Goal: Contribute content: Contribute content

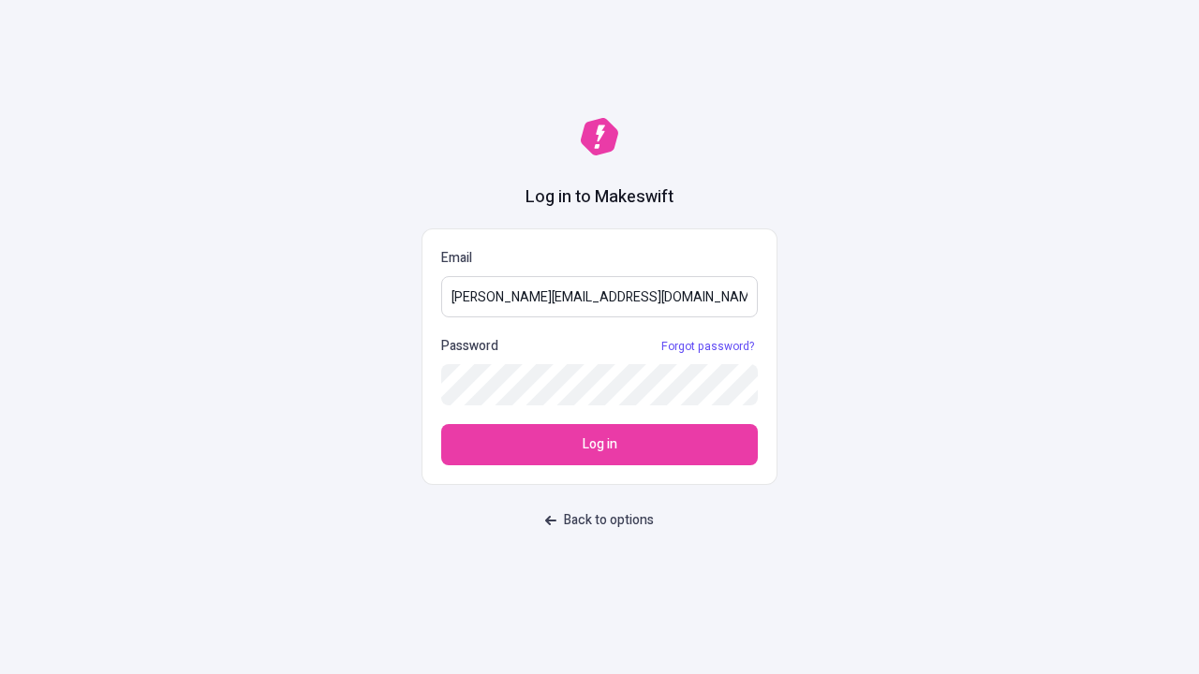
type input "[PERSON_NAME][EMAIL_ADDRESS][DOMAIN_NAME]"
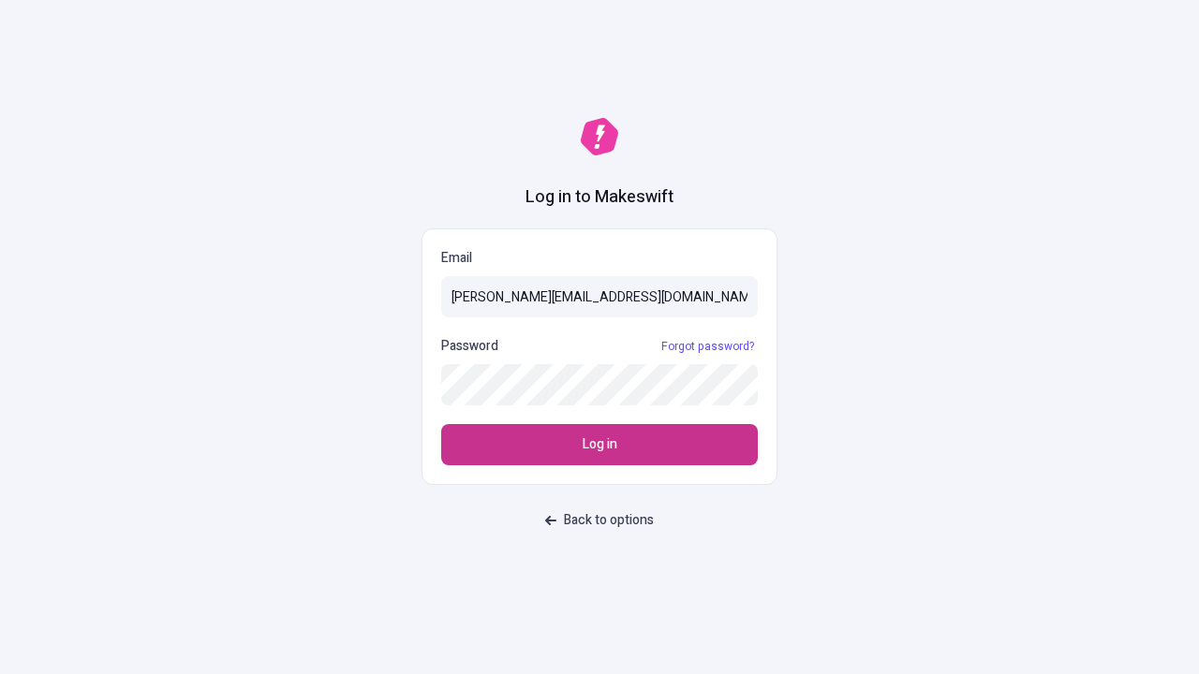
click at [599, 445] on span "Log in" at bounding box center [600, 445] width 35 height 21
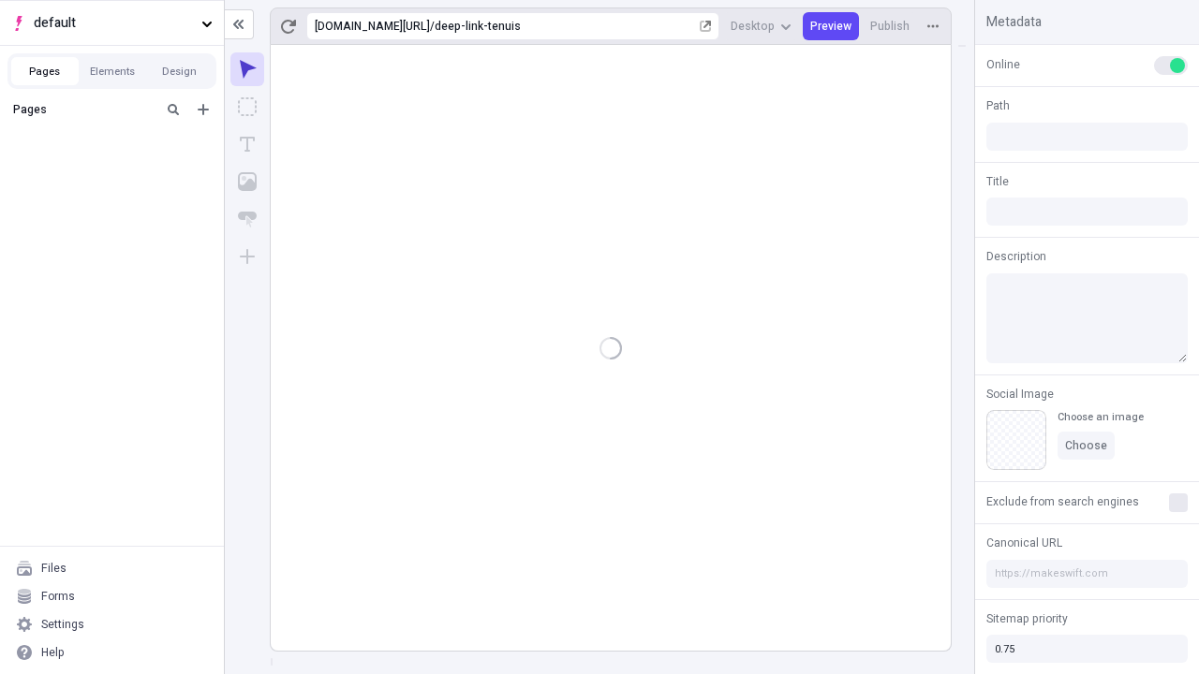
type input "/deep-link-tenuis"
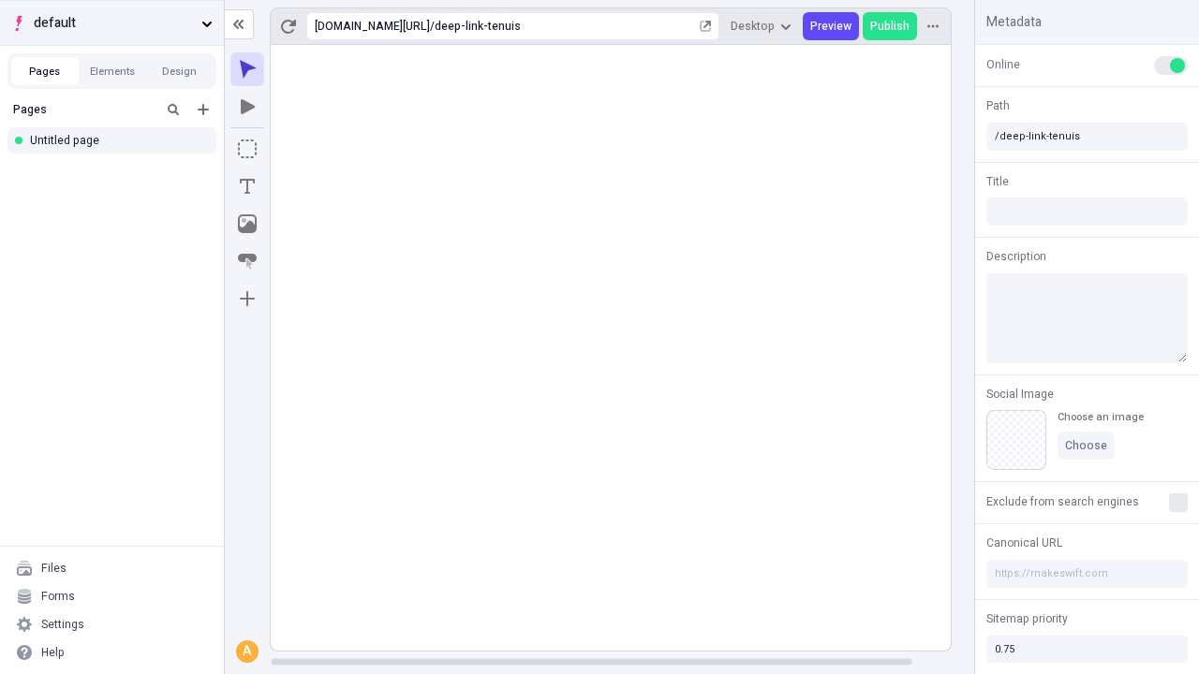
click at [111, 22] on span "default" at bounding box center [114, 23] width 160 height 21
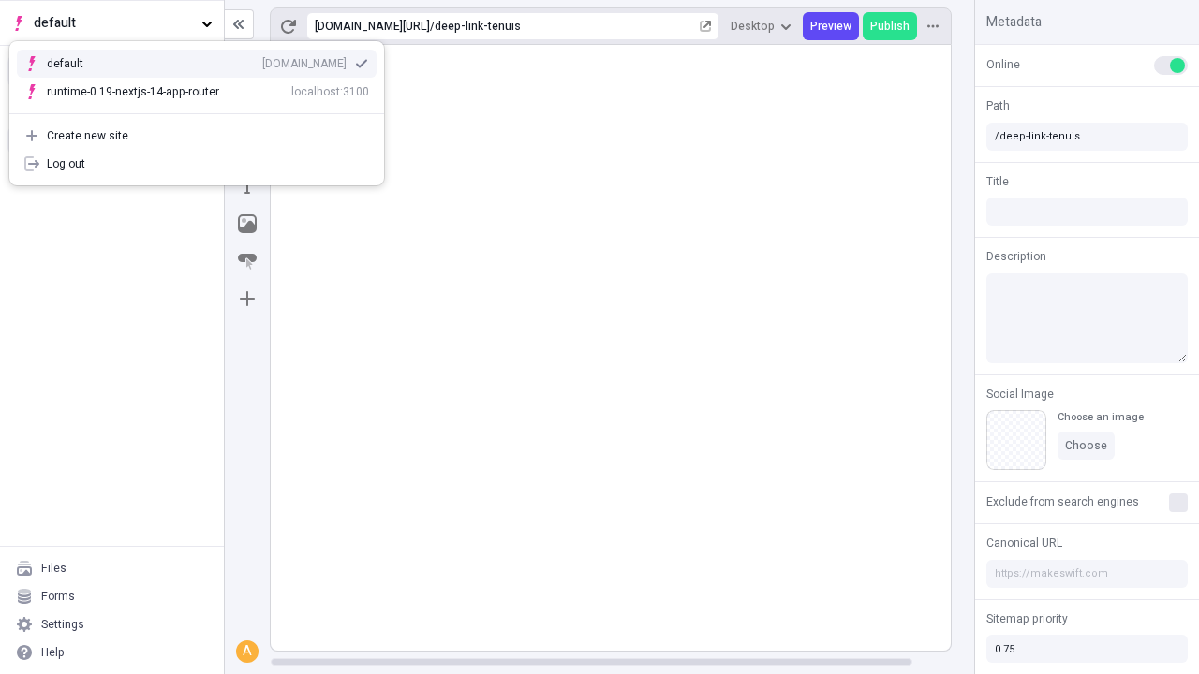
click at [262, 60] on div "[DOMAIN_NAME]" at bounding box center [304, 63] width 84 height 15
click at [203, 110] on icon "Add new" at bounding box center [203, 109] width 11 height 11
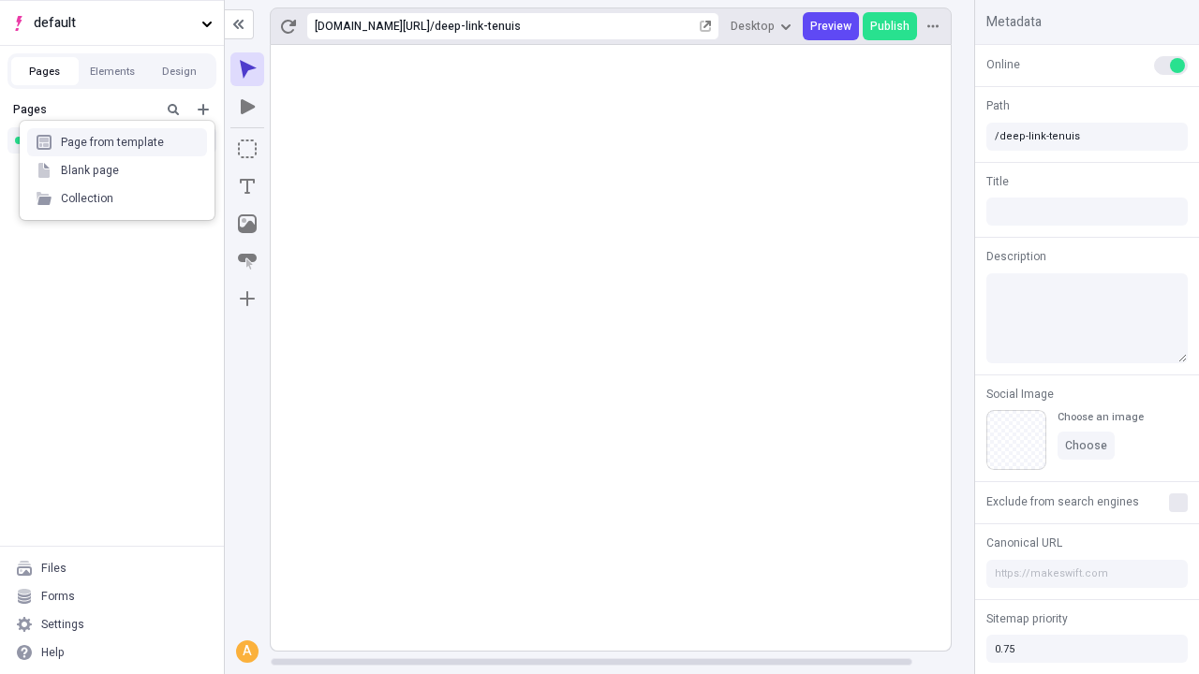
click at [117, 170] on div "Blank page" at bounding box center [117, 170] width 180 height 28
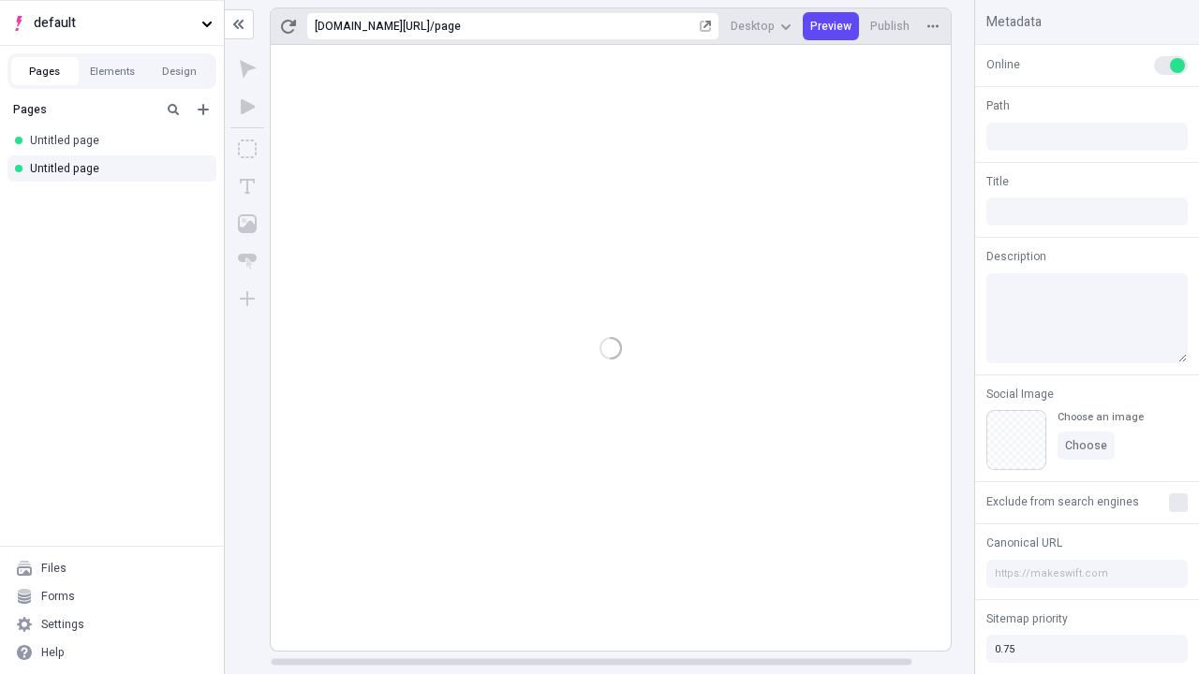
type input "/page"
click at [247, 149] on icon "Box" at bounding box center [247, 149] width 19 height 19
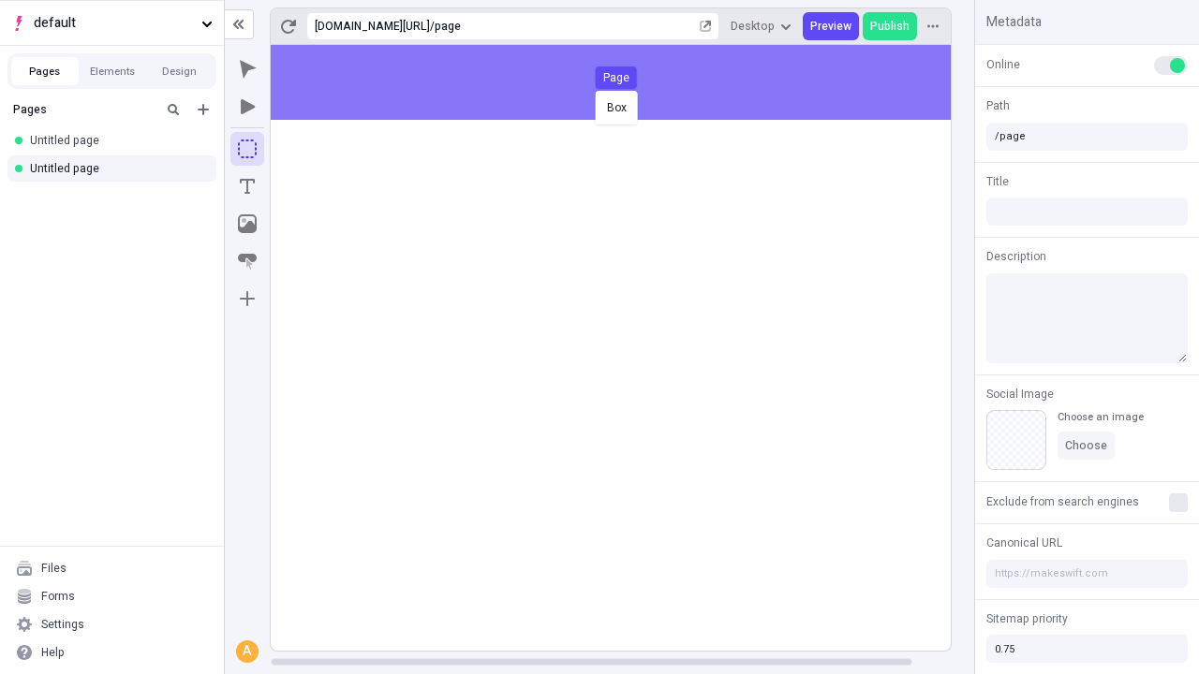
click at [629, 82] on div "Box Page" at bounding box center [599, 337] width 1199 height 674
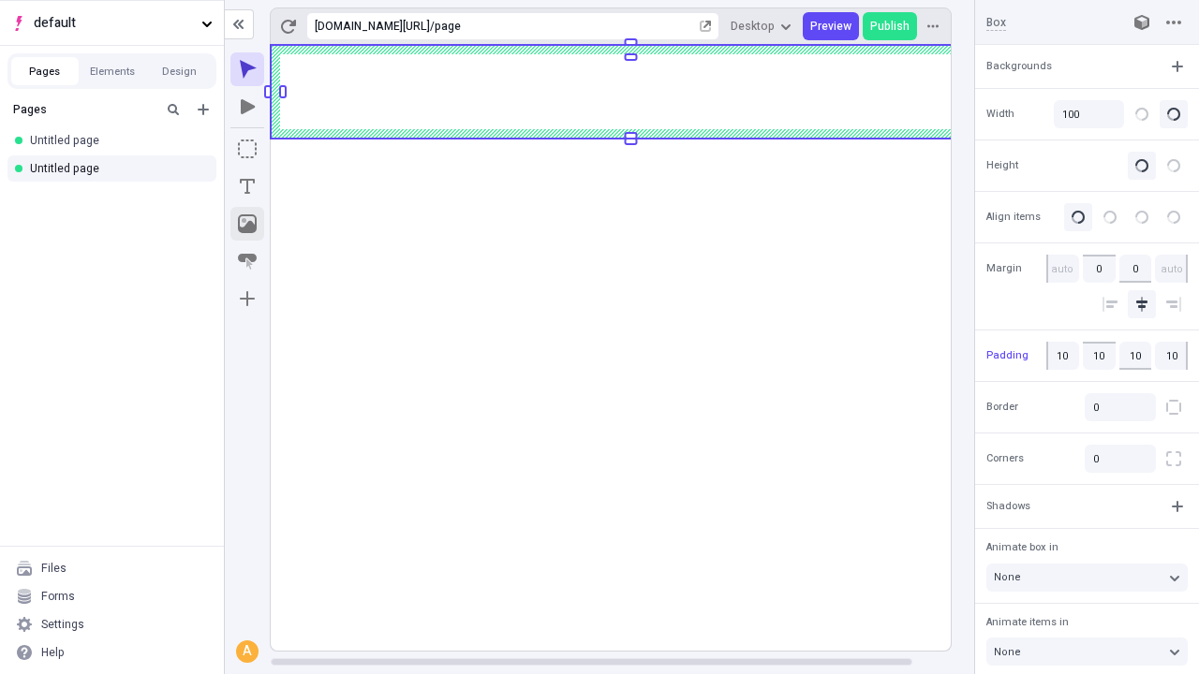
click at [247, 224] on icon "Image" at bounding box center [247, 223] width 19 height 19
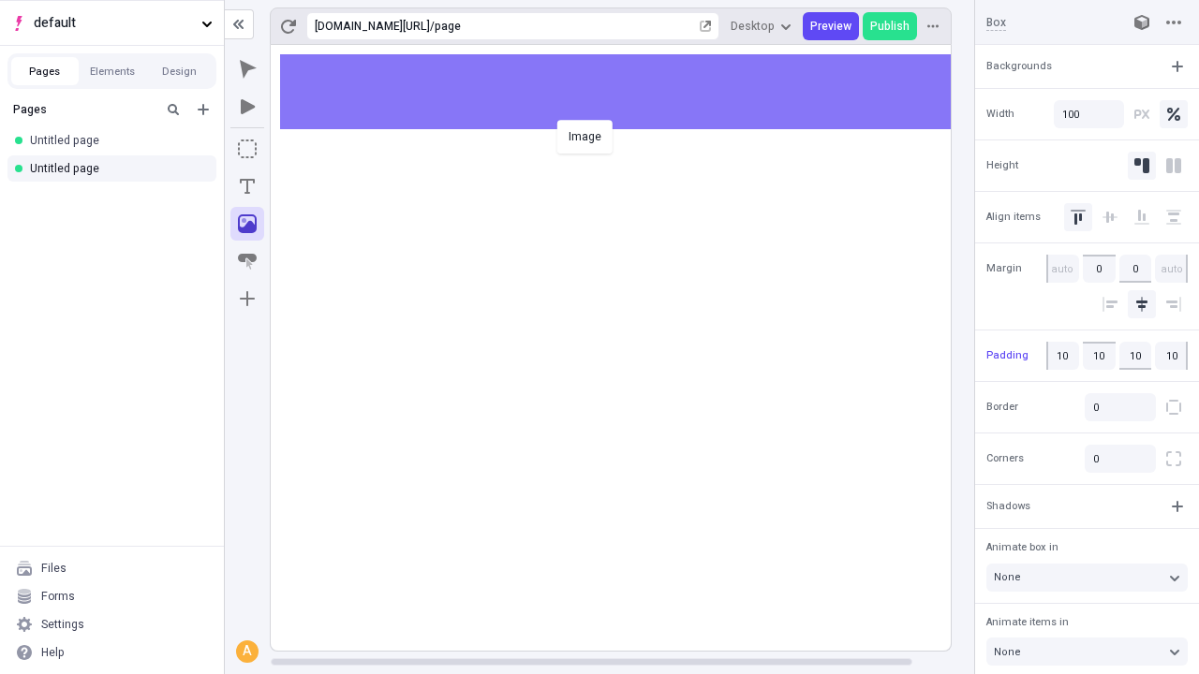
click at [629, 92] on div "Image" at bounding box center [599, 337] width 1199 height 674
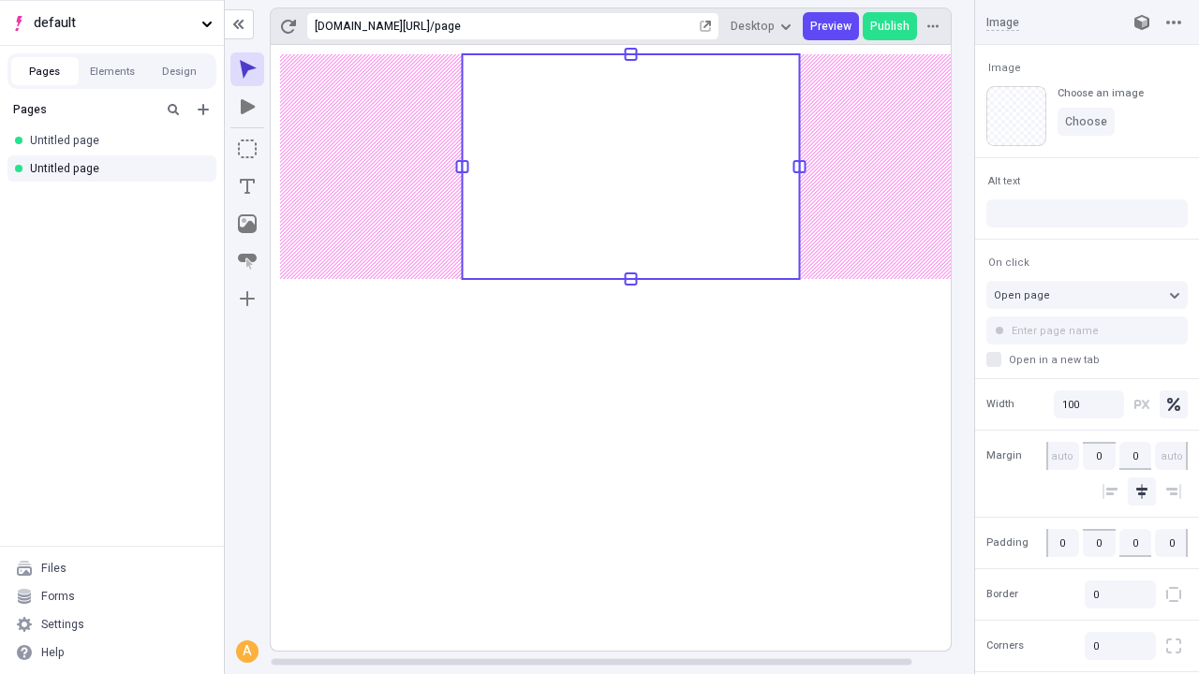
click at [247, 186] on icon "Text" at bounding box center [247, 186] width 15 height 15
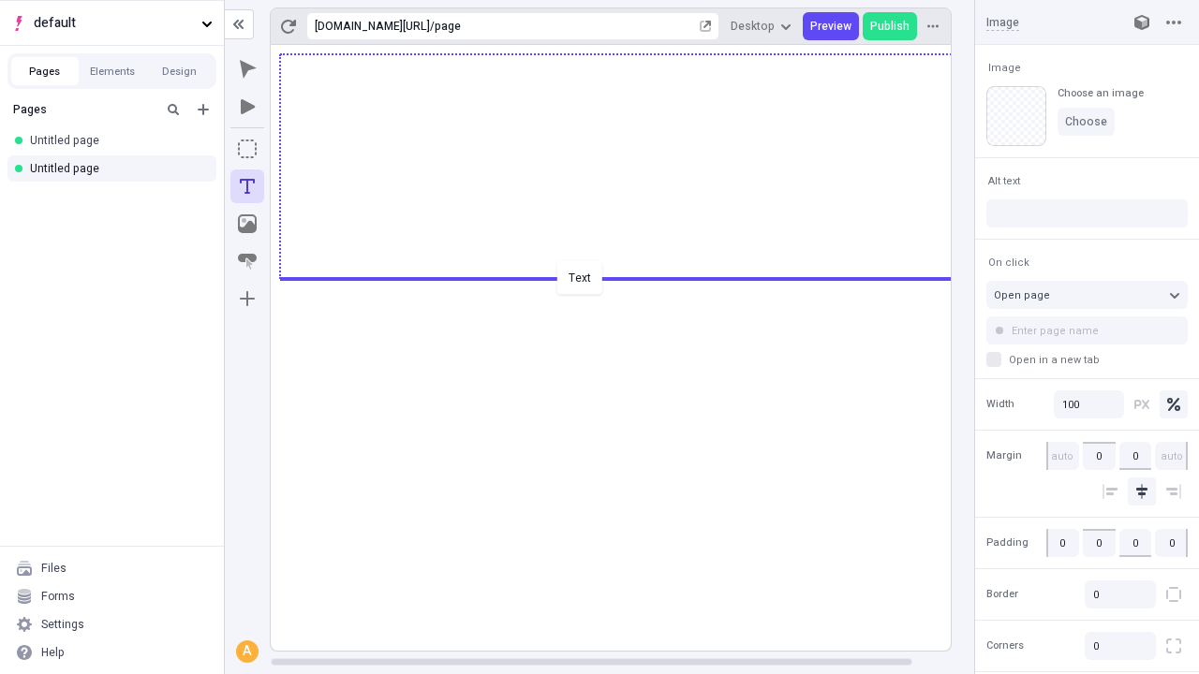
click at [629, 277] on div "Text" at bounding box center [599, 337] width 1199 height 674
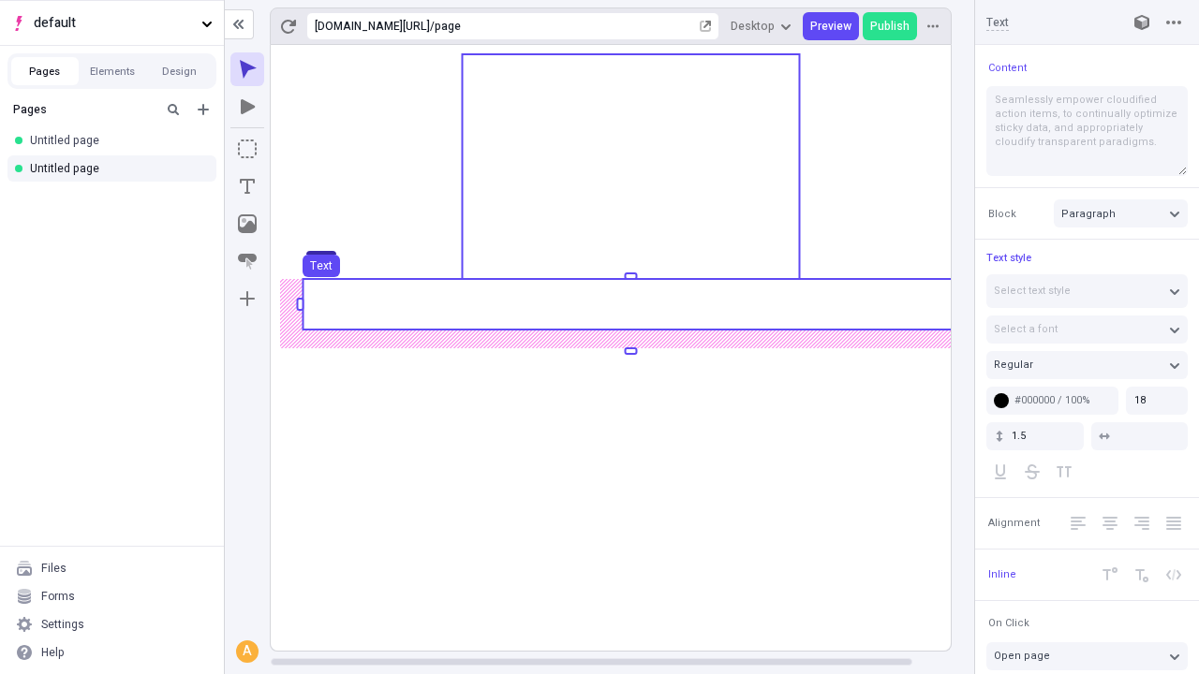
click at [629, 304] on use at bounding box center [631, 304] width 656 height 51
click at [629, 304] on rect at bounding box center [631, 304] width 656 height 51
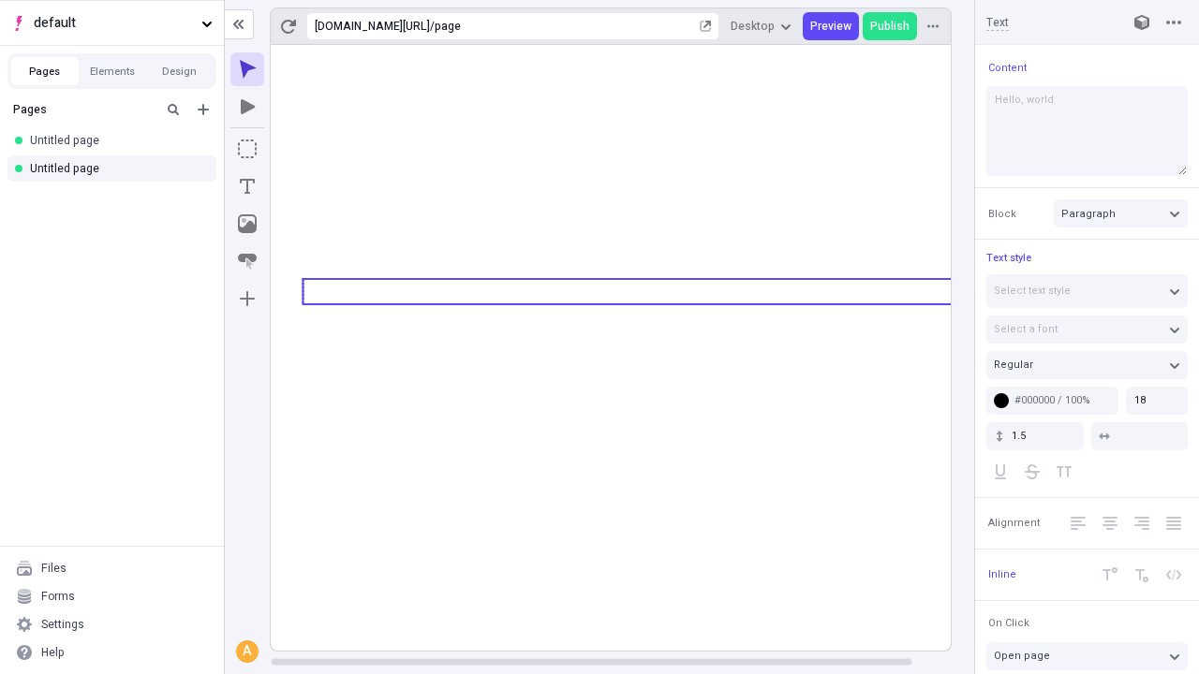
type textarea "Hello, world!"
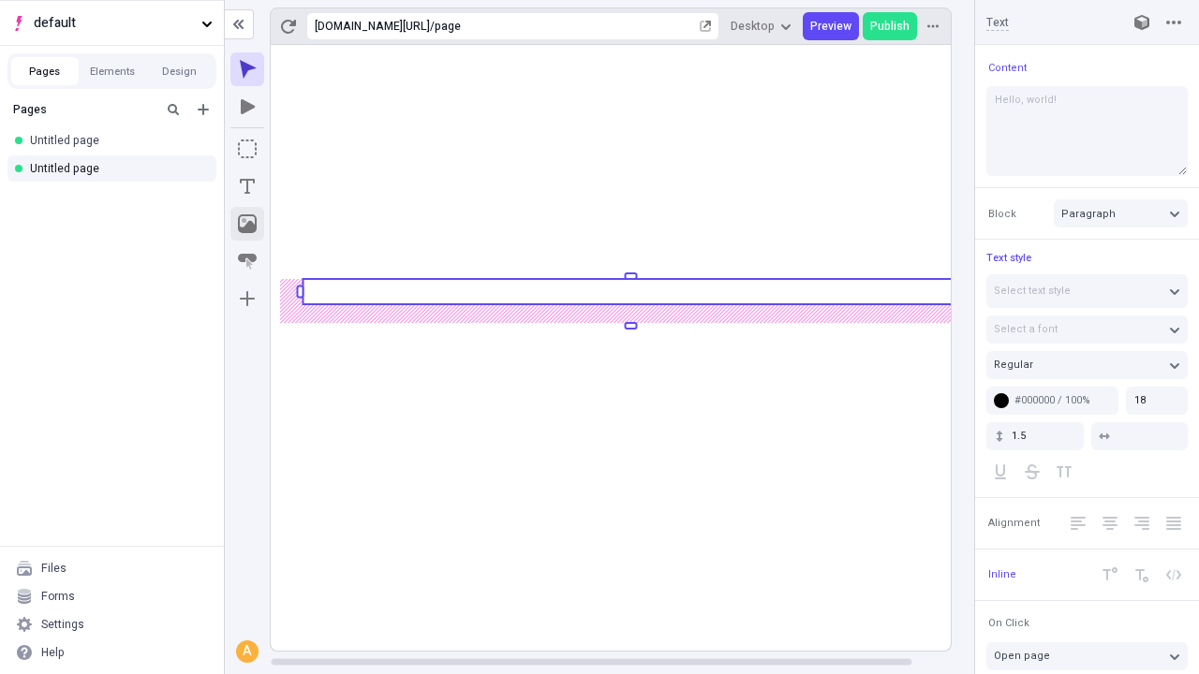
click at [247, 224] on icon "Image" at bounding box center [247, 223] width 19 height 19
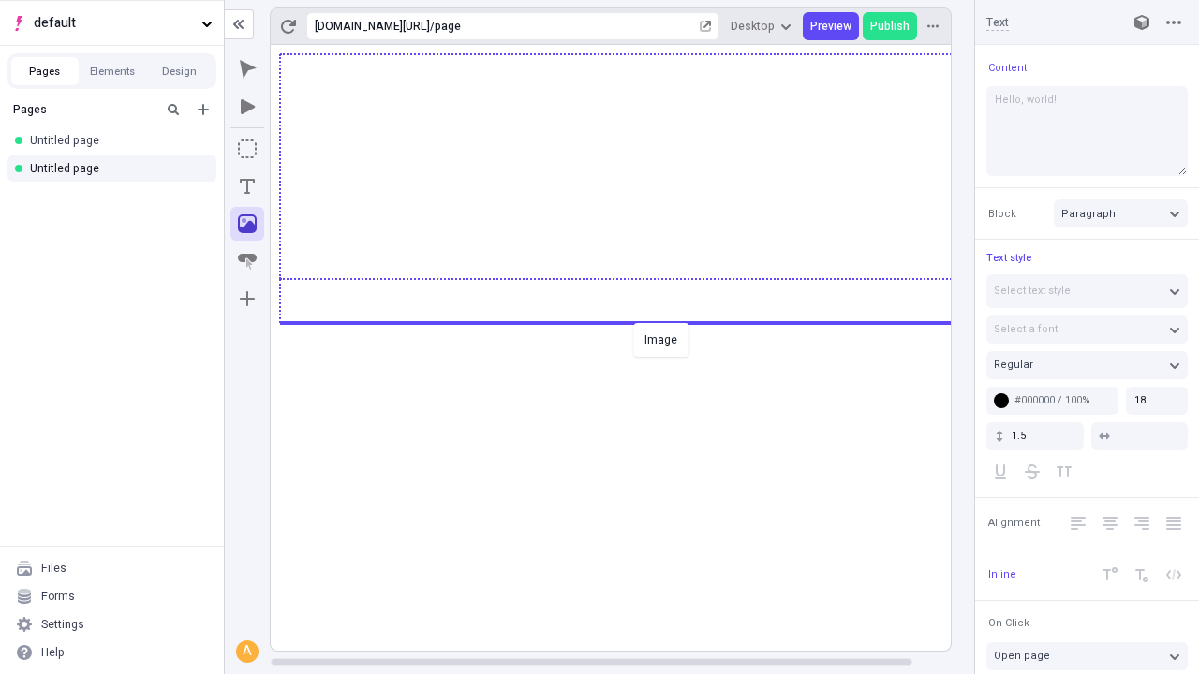
click at [629, 321] on div "Image" at bounding box center [599, 337] width 1199 height 674
